Goal: Find contact information: Find contact information

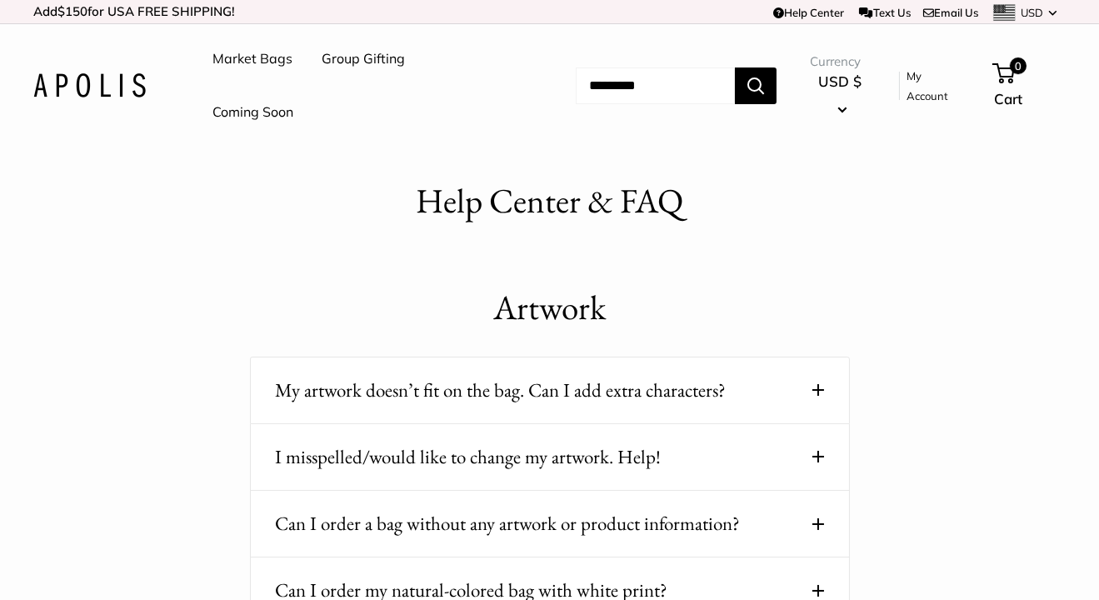
click at [797, 9] on link "Help Center" at bounding box center [808, 12] width 71 height 13
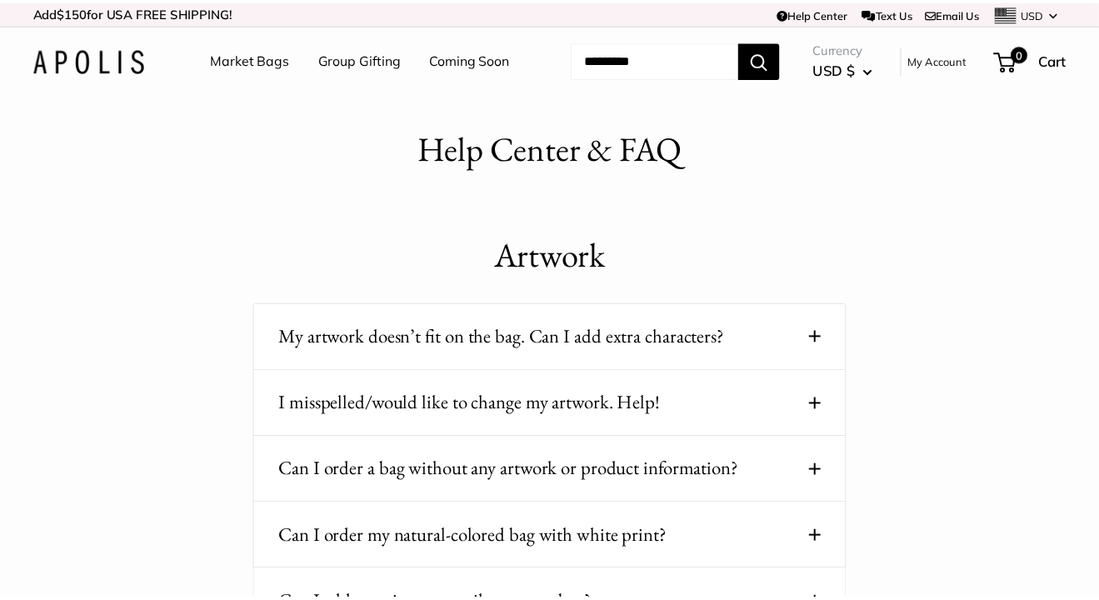
scroll to position [3167, 0]
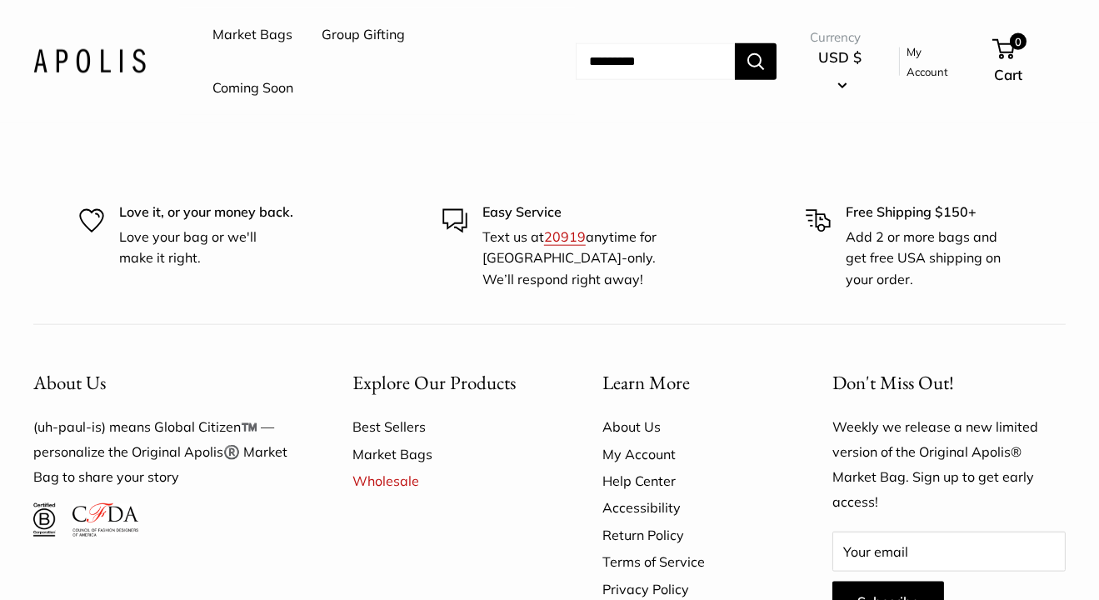
click at [654, 467] on link "Help Center" at bounding box center [688, 480] width 172 height 27
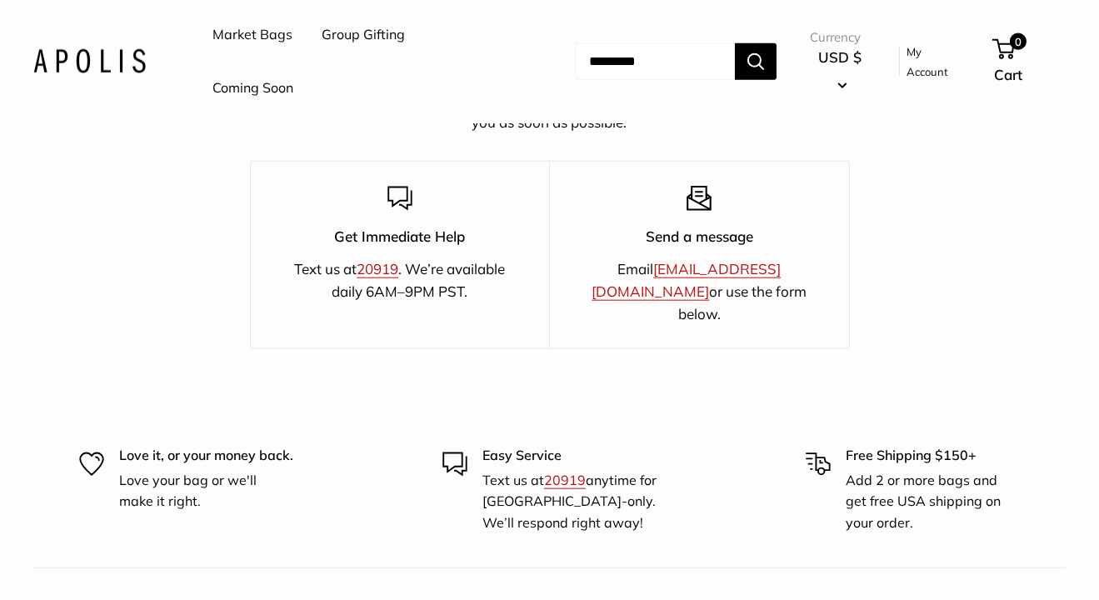
scroll to position [2923, 0]
click at [683, 266] on link "[EMAIL_ADDRESS][DOMAIN_NAME]" at bounding box center [686, 280] width 189 height 40
drag, startPoint x: 777, startPoint y: 266, endPoint x: 617, endPoint y: 270, distance: 159.2
click at [617, 270] on p "Email [EMAIL_ADDRESS][DOMAIN_NAME] or use the form below." at bounding box center [699, 291] width 241 height 68
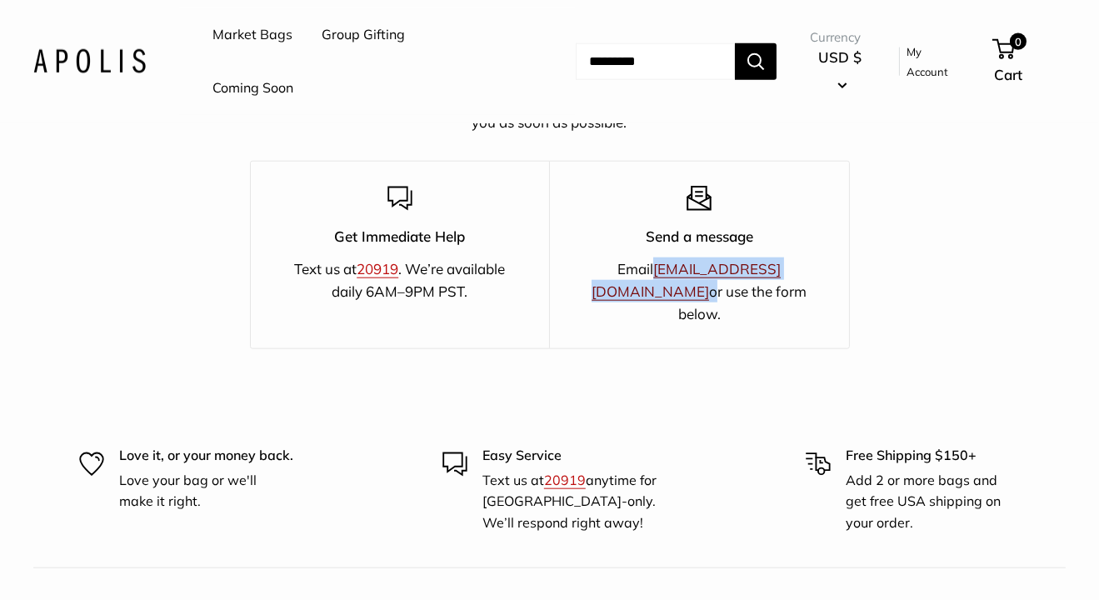
copy p "[EMAIL_ADDRESS][DOMAIN_NAME]"
